Goal: Task Accomplishment & Management: Use online tool/utility

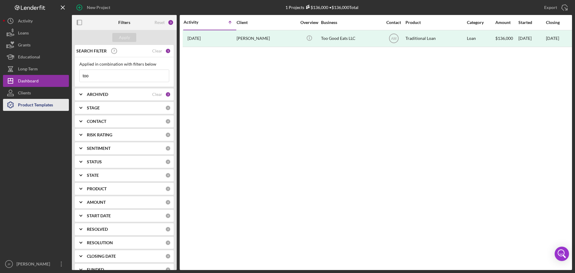
click at [30, 103] on div "Product Templates" at bounding box center [35, 105] width 35 height 13
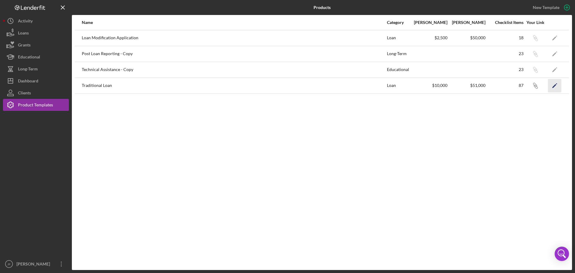
click at [554, 84] on icon "Icon/Edit" at bounding box center [554, 85] width 13 height 13
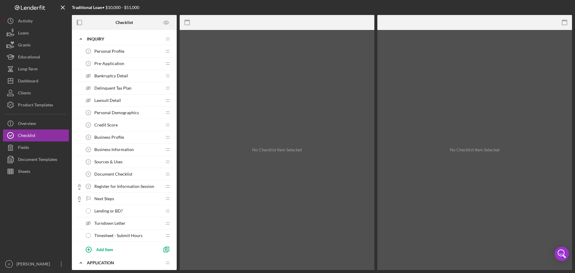
click at [105, 51] on span "Personal Profile" at bounding box center [109, 51] width 30 height 5
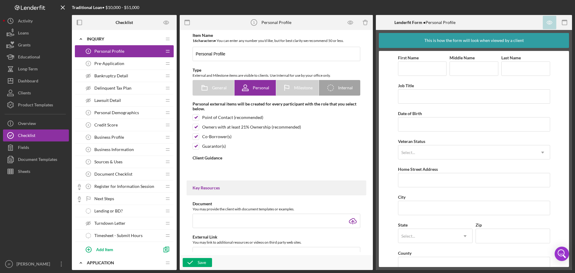
type textarea "<div><main class="_82aee97c-editor-scrollWrapFixed _9c352f06-editor-editorCompo…"
type textarea "<div>Thanks for knocking out your personal profile within our application platf…"
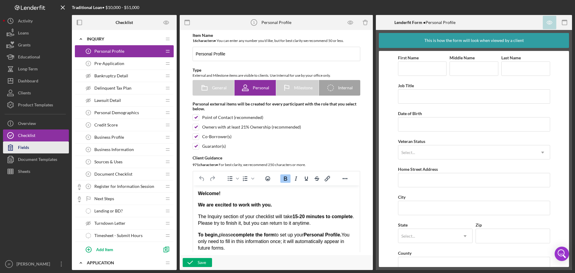
click at [43, 145] on button "Fields" at bounding box center [36, 147] width 66 height 12
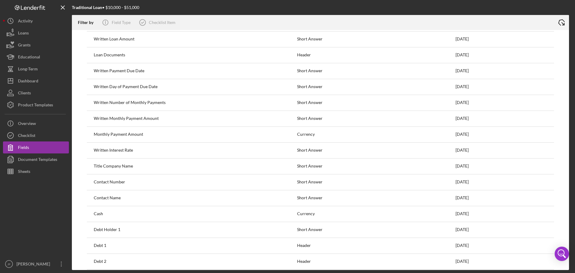
scroll to position [1857, 0]
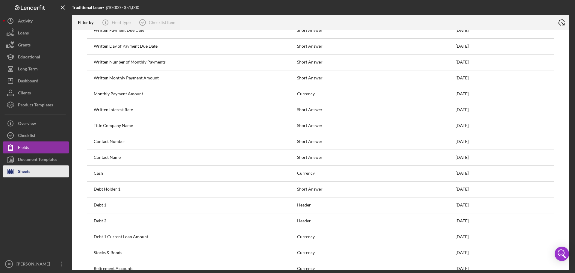
click at [54, 167] on button "Sheets" at bounding box center [36, 171] width 66 height 12
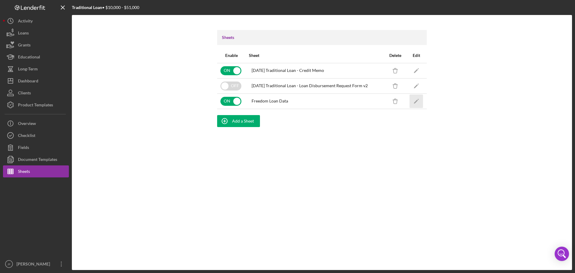
click at [420, 98] on icon "Icon/Edit" at bounding box center [416, 100] width 13 height 13
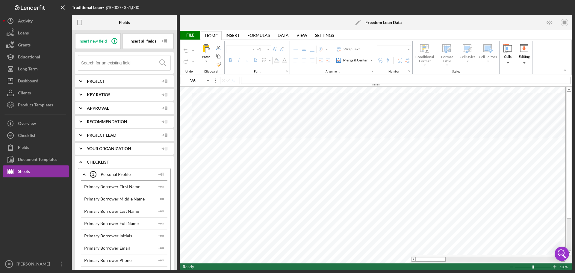
type input "Aptos Narrow"
type input "11"
drag, startPoint x: 430, startPoint y: 261, endPoint x: 339, endPoint y: 264, distance: 91.4
click at [347, 264] on div "File Home Home Insert Insert Page Layout Page Layout Formulas Formulas Data Dat…" at bounding box center [376, 150] width 392 height 240
drag, startPoint x: 442, startPoint y: 259, endPoint x: 575, endPoint y: 261, distance: 132.7
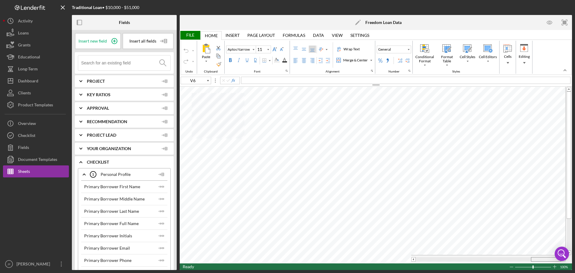
click at [575, 261] on div "Traditional Loan • $10,000 - $51,000 Fields Insert new field Insert all fields …" at bounding box center [287, 136] width 575 height 273
click at [350, 262] on tr at bounding box center [373, 259] width 386 height 8
click at [112, 82] on span "Project" at bounding box center [123, 81] width 72 height 5
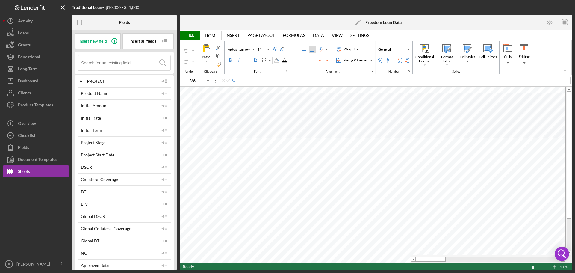
click at [99, 77] on div "Project" at bounding box center [129, 81] width 84 height 12
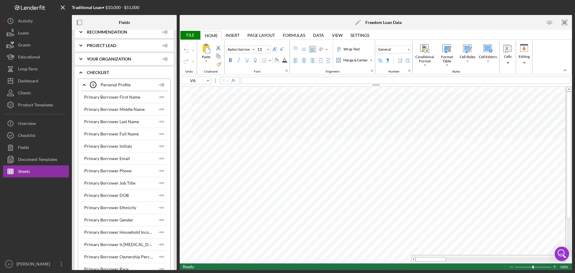
scroll to position [90, 0]
click at [194, 35] on div "File" at bounding box center [190, 35] width 21 height 9
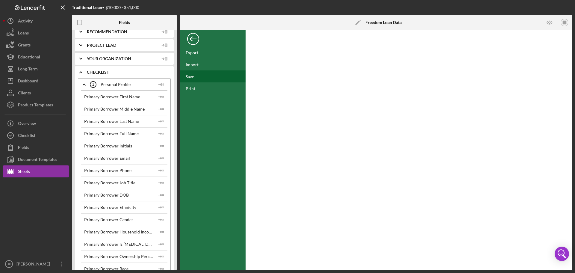
click at [192, 78] on div "Save" at bounding box center [190, 76] width 8 height 5
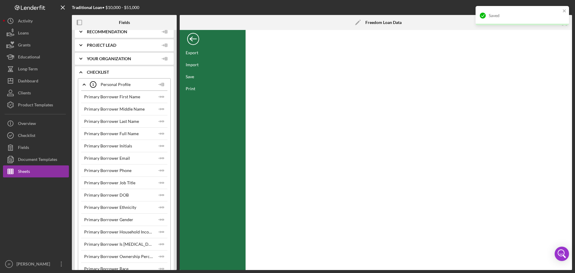
click at [194, 41] on div "Back" at bounding box center [193, 37] width 12 height 12
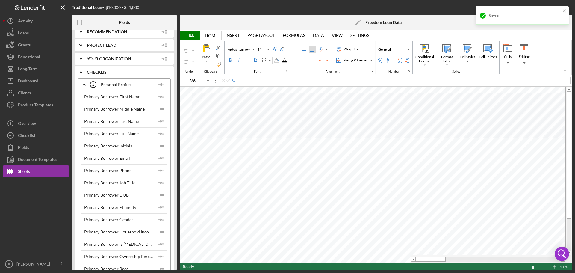
click at [193, 37] on div "File" at bounding box center [190, 35] width 21 height 9
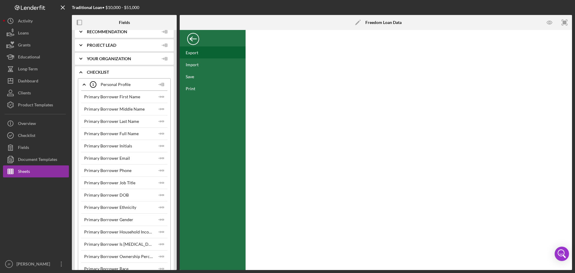
click at [192, 55] on div "Export" at bounding box center [213, 52] width 66 height 12
click at [111, 100] on div "Primary Borrower First Name Icon/Insert Field" at bounding box center [124, 96] width 86 height 12
click at [193, 36] on div "Back" at bounding box center [193, 37] width 12 height 12
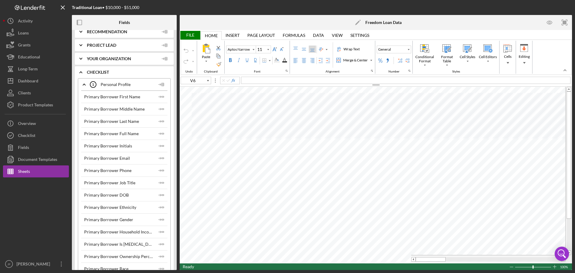
click at [119, 98] on div "Primary Borrower First Name" at bounding box center [112, 96] width 56 height 5
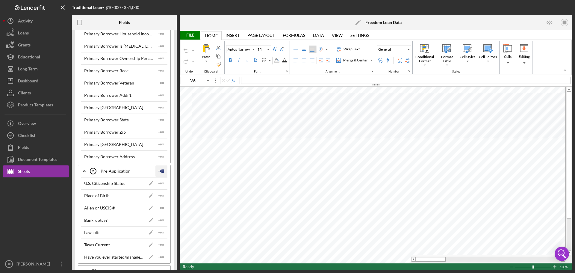
scroll to position [120, 0]
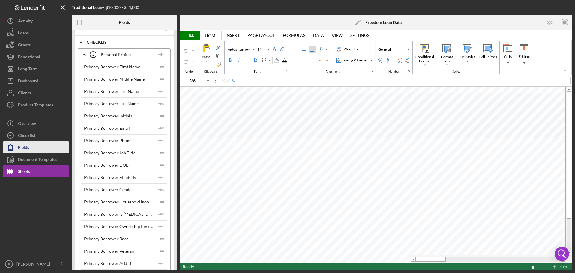
click at [38, 146] on button "Fields" at bounding box center [36, 147] width 66 height 12
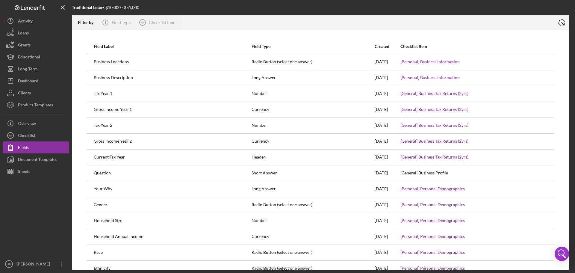
click at [560, 21] on icon "Icon/Export" at bounding box center [561, 22] width 15 height 15
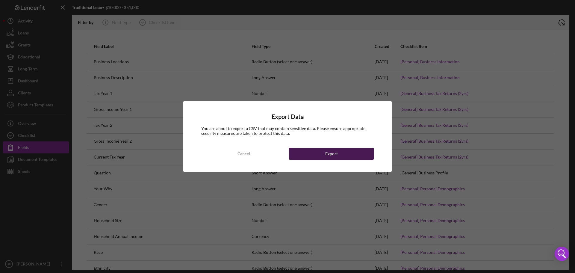
click at [318, 153] on button "Export" at bounding box center [331, 154] width 85 height 12
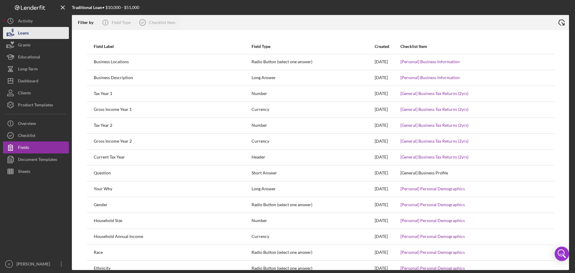
click at [39, 35] on button "Loans" at bounding box center [36, 33] width 66 height 12
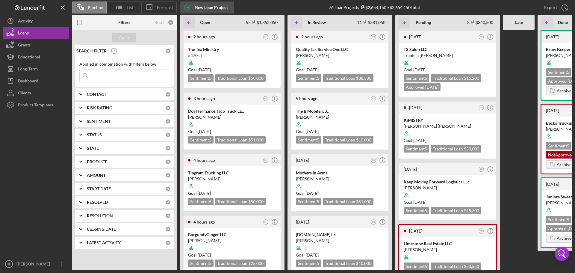
click at [212, 7] on div "New Loan Project" at bounding box center [211, 7] width 33 height 12
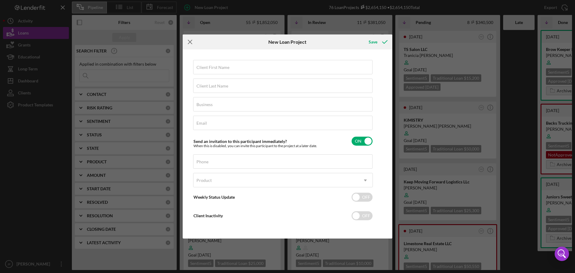
click at [188, 39] on icon "Icon/Menu Close" at bounding box center [190, 41] width 15 height 15
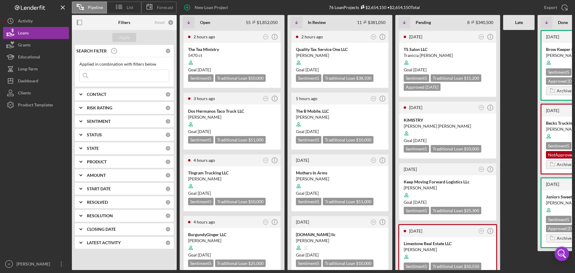
click at [107, 70] on input at bounding box center [124, 76] width 89 height 12
type input "aneeka"
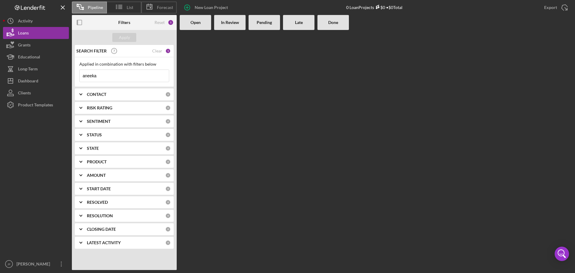
drag, startPoint x: 121, startPoint y: 72, endPoint x: 69, endPoint y: 73, distance: 51.5
click at [69, 73] on div "Pipeline List Forecast New Loan Project 0 Loan Projects $0 • $0 Total Export Ic…" at bounding box center [287, 135] width 569 height 270
click at [119, 35] on button "Apply" at bounding box center [124, 37] width 24 height 9
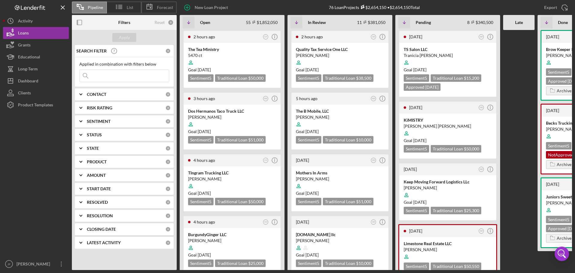
scroll to position [0, 73]
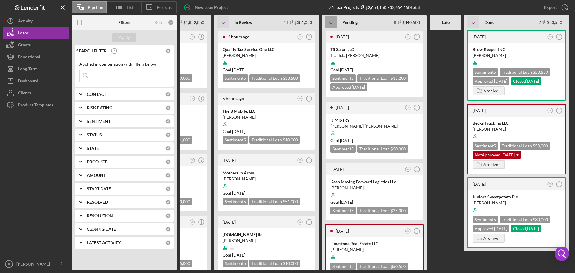
click at [332, 22] on icon "Icon/Table Sort Arrow" at bounding box center [331, 22] width 12 height 12
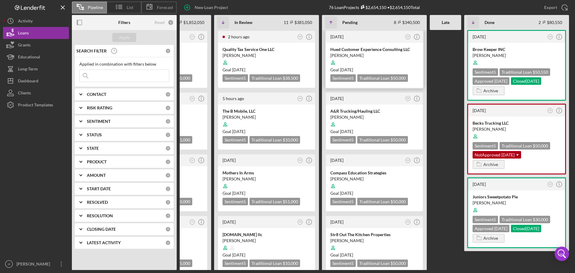
click at [369, 50] on div "Hued Customer Experience Consulting LLC" at bounding box center [374, 49] width 88 height 6
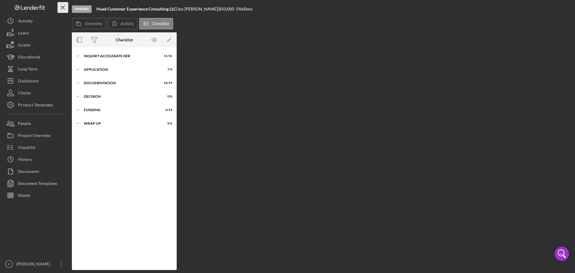
click at [65, 10] on icon "Icon/Menu Close" at bounding box center [62, 7] width 13 height 13
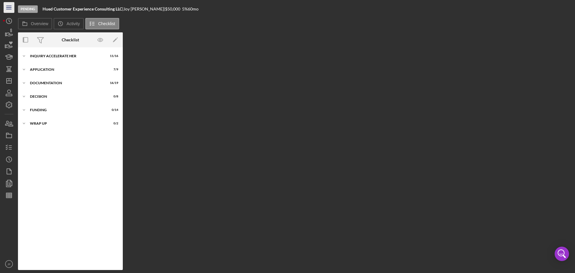
click at [11, 6] on line "button" at bounding box center [8, 6] width 5 height 0
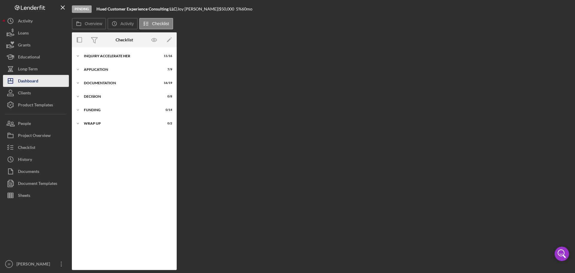
click at [34, 84] on div "Dashboard" at bounding box center [28, 81] width 20 height 13
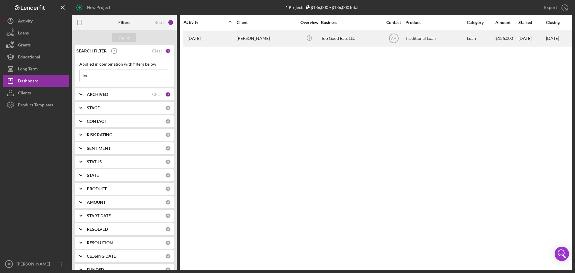
click at [271, 37] on div "[PERSON_NAME]" at bounding box center [267, 39] width 60 height 16
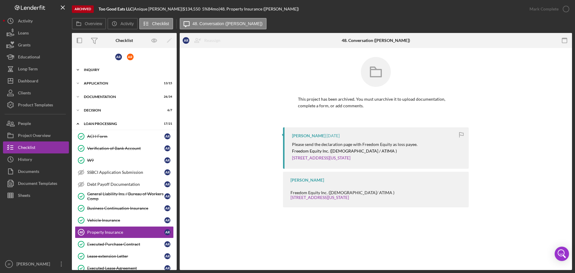
click at [106, 69] on div "Inquiry" at bounding box center [126, 70] width 85 height 4
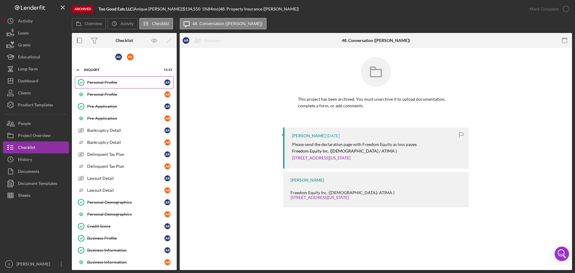
click at [132, 85] on div "Personal Profile" at bounding box center [125, 82] width 77 height 5
